Goal: Information Seeking & Learning: Understand process/instructions

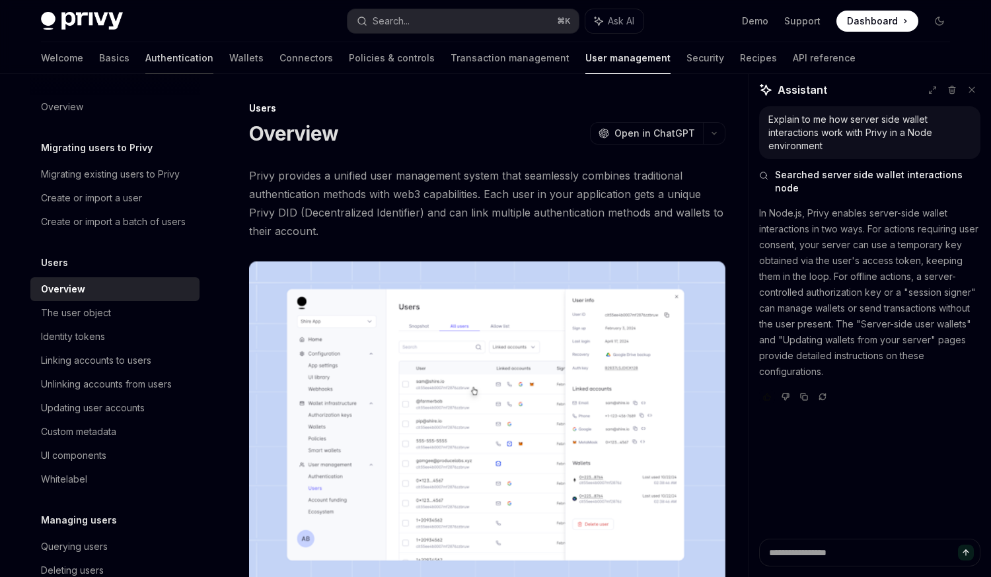
click at [145, 67] on link "Authentication" at bounding box center [179, 58] width 68 height 32
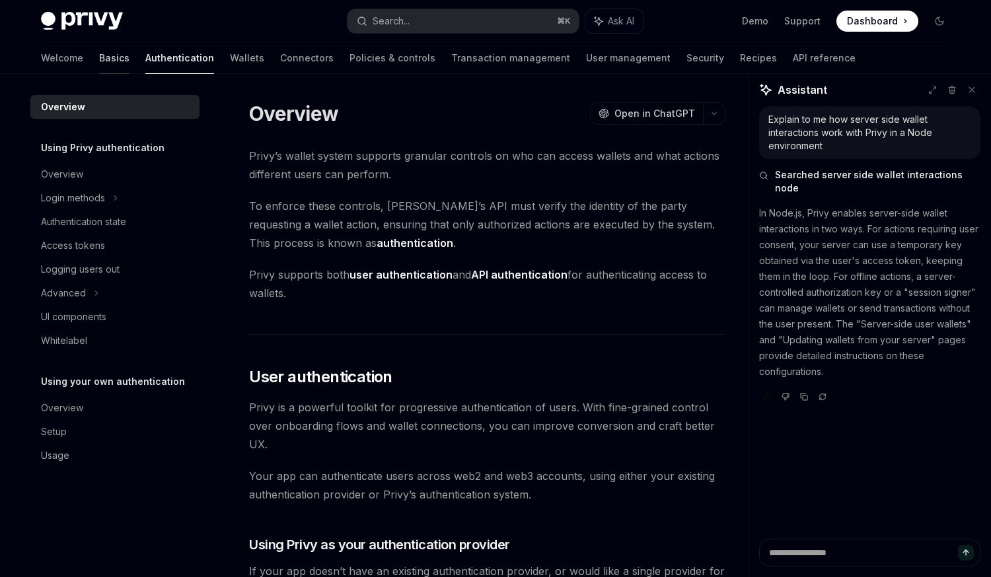
click at [99, 53] on link "Basics" at bounding box center [114, 58] width 30 height 32
type textarea "*"
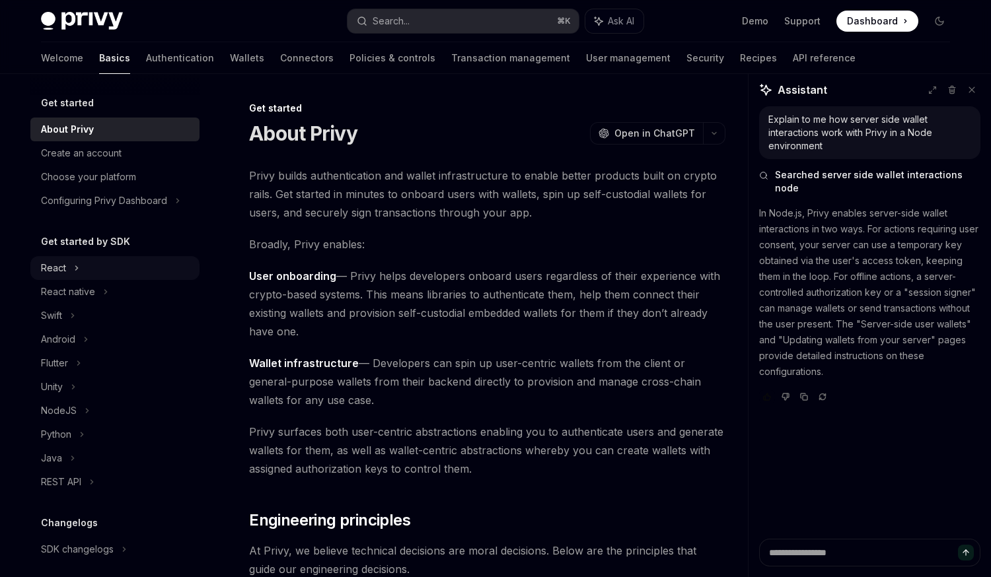
click at [71, 263] on div "React" at bounding box center [114, 268] width 169 height 24
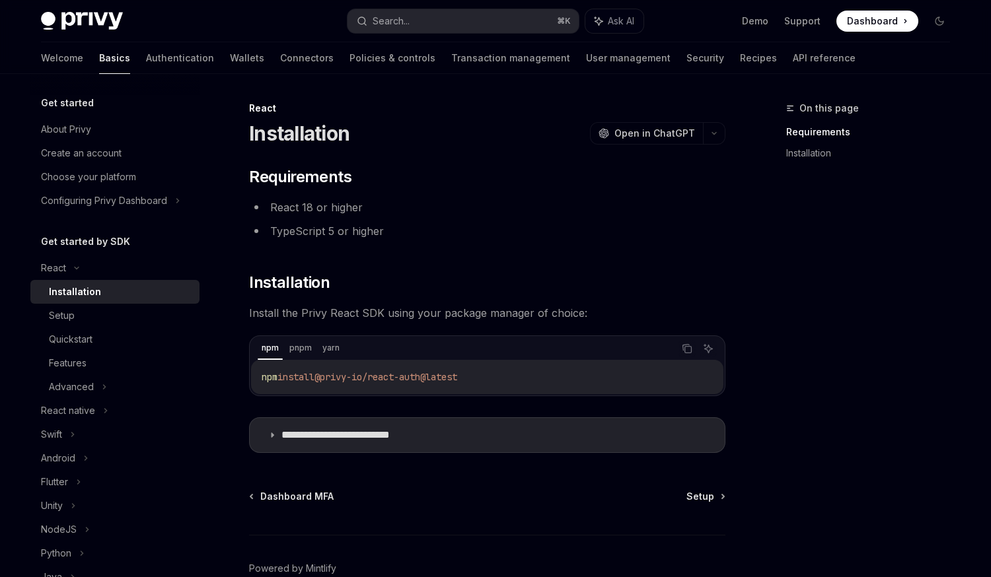
click at [92, 324] on link "Setup" at bounding box center [114, 316] width 169 height 24
type textarea "*"
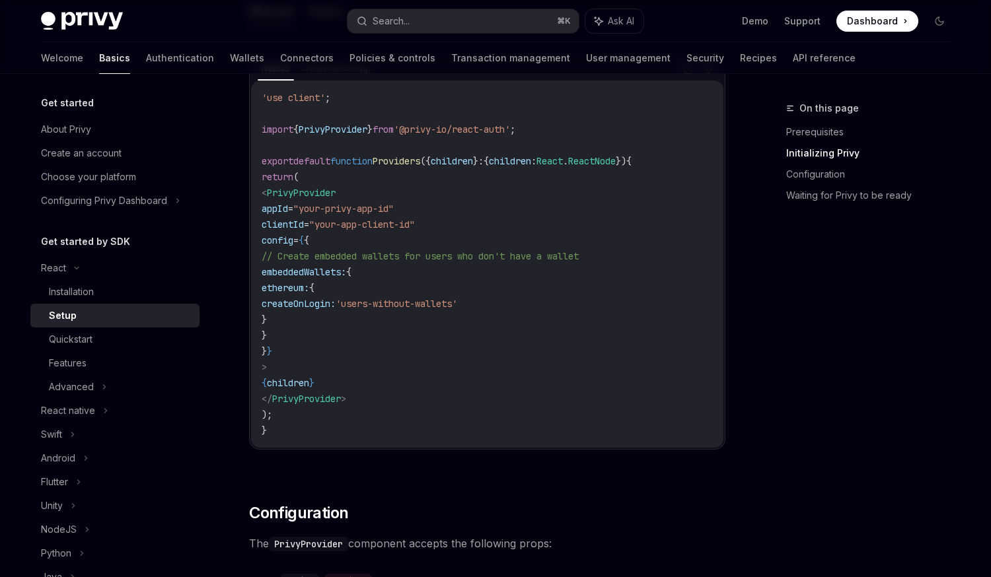
scroll to position [465, 0]
